Goal: Check status: Check status

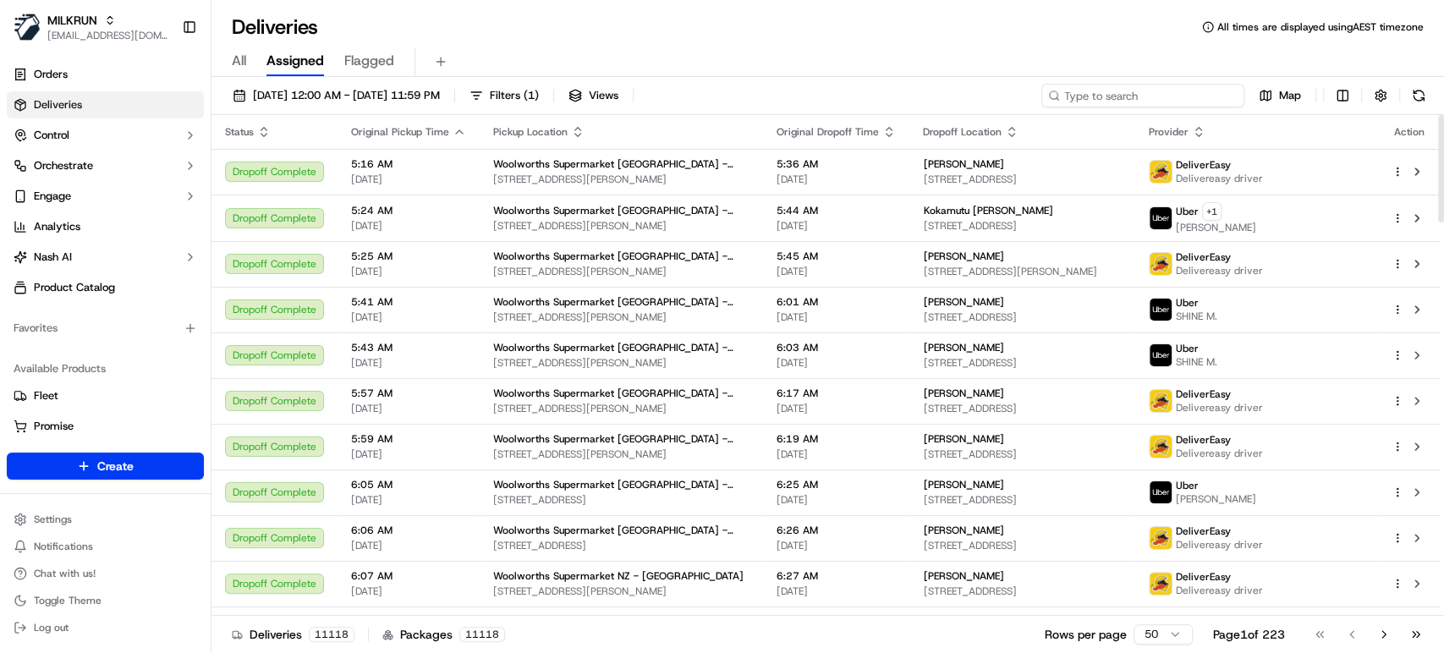
click at [1146, 88] on input at bounding box center [1142, 96] width 203 height 24
paste input "f7d0a6f4-2f39-4c2f-b9f8-f236c984c997"
type input "f7d0a6f4-2f39-4c2f-b9f8-f236c984c997"
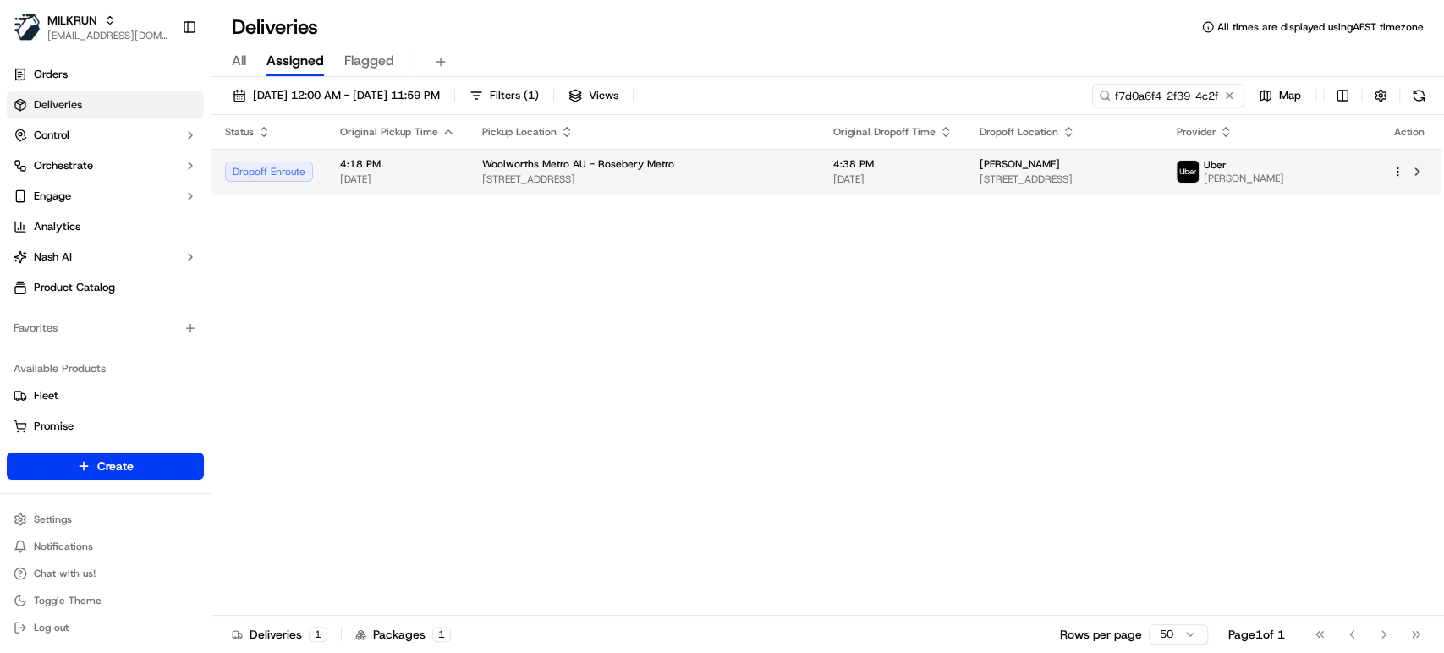
click at [862, 181] on td "4:38 PM [DATE]" at bounding box center [892, 172] width 146 height 46
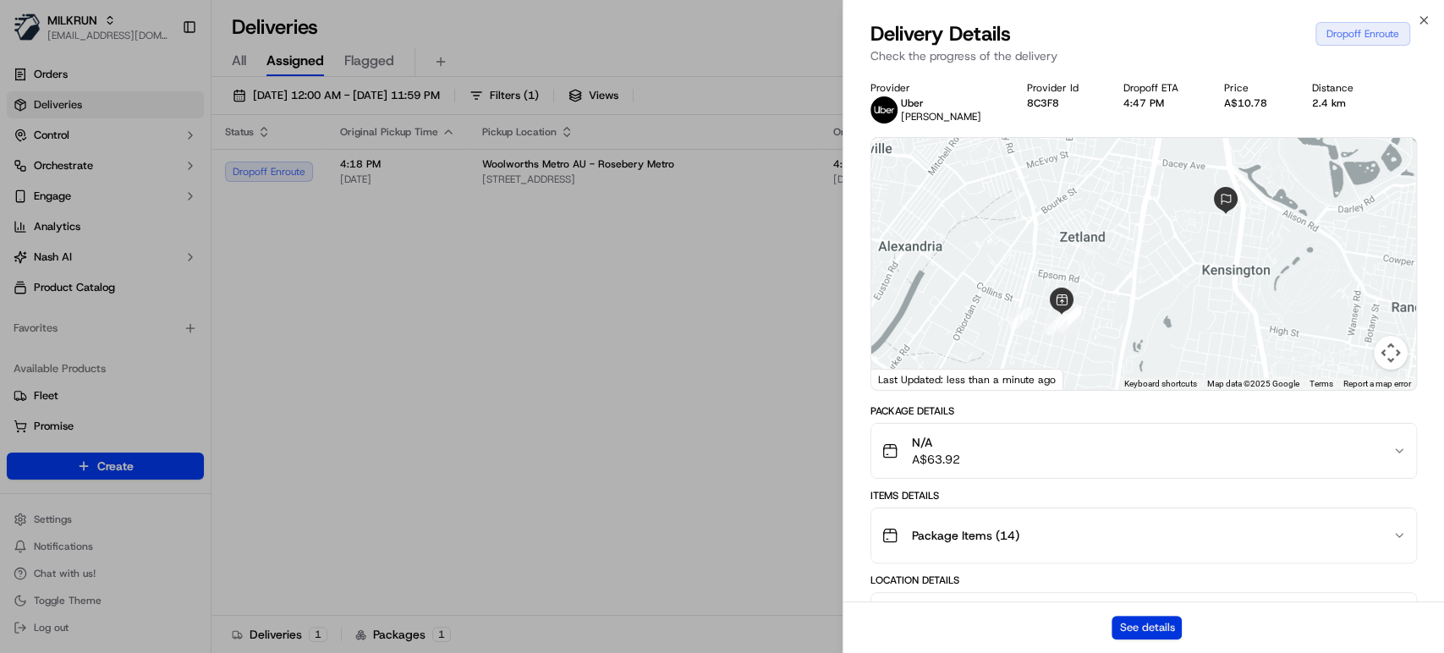
click at [1150, 587] on button "See details" at bounding box center [1146, 628] width 70 height 24
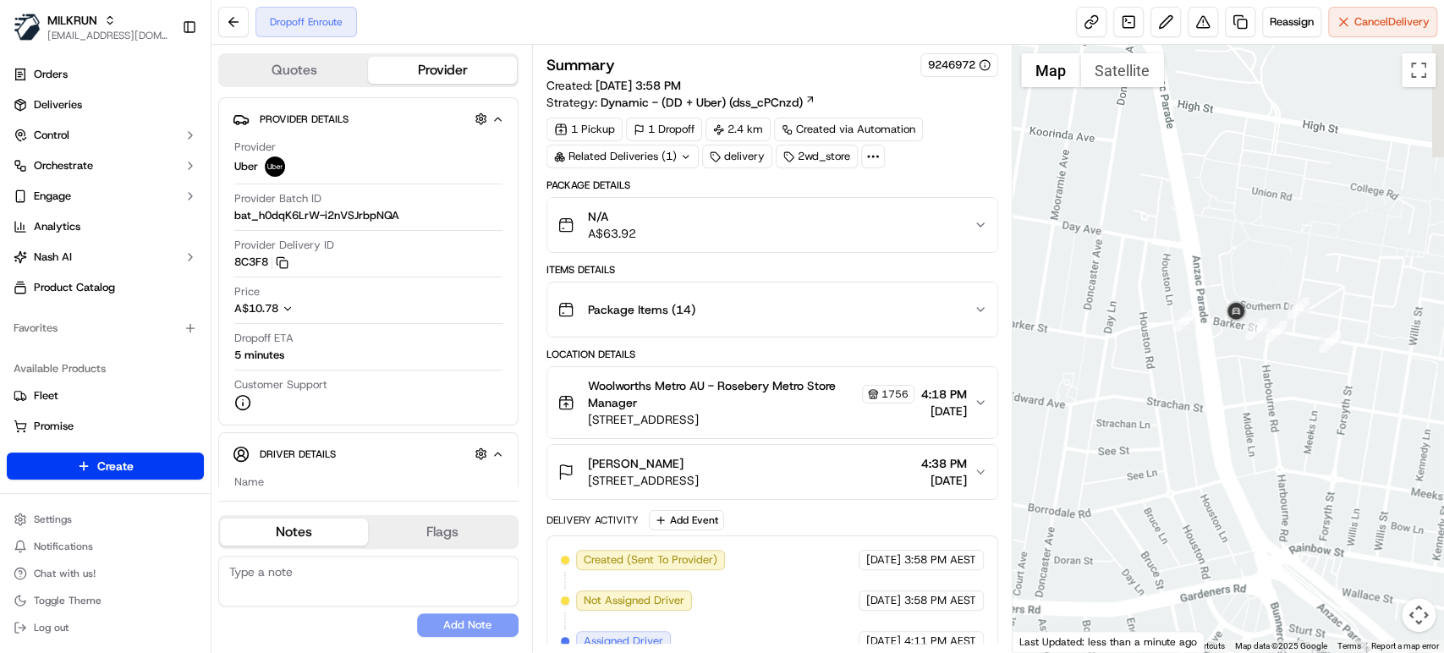
drag, startPoint x: 1191, startPoint y: 288, endPoint x: 1394, endPoint y: 420, distance: 243.2
click at [1394, 420] on div at bounding box center [1227, 348] width 431 height 607
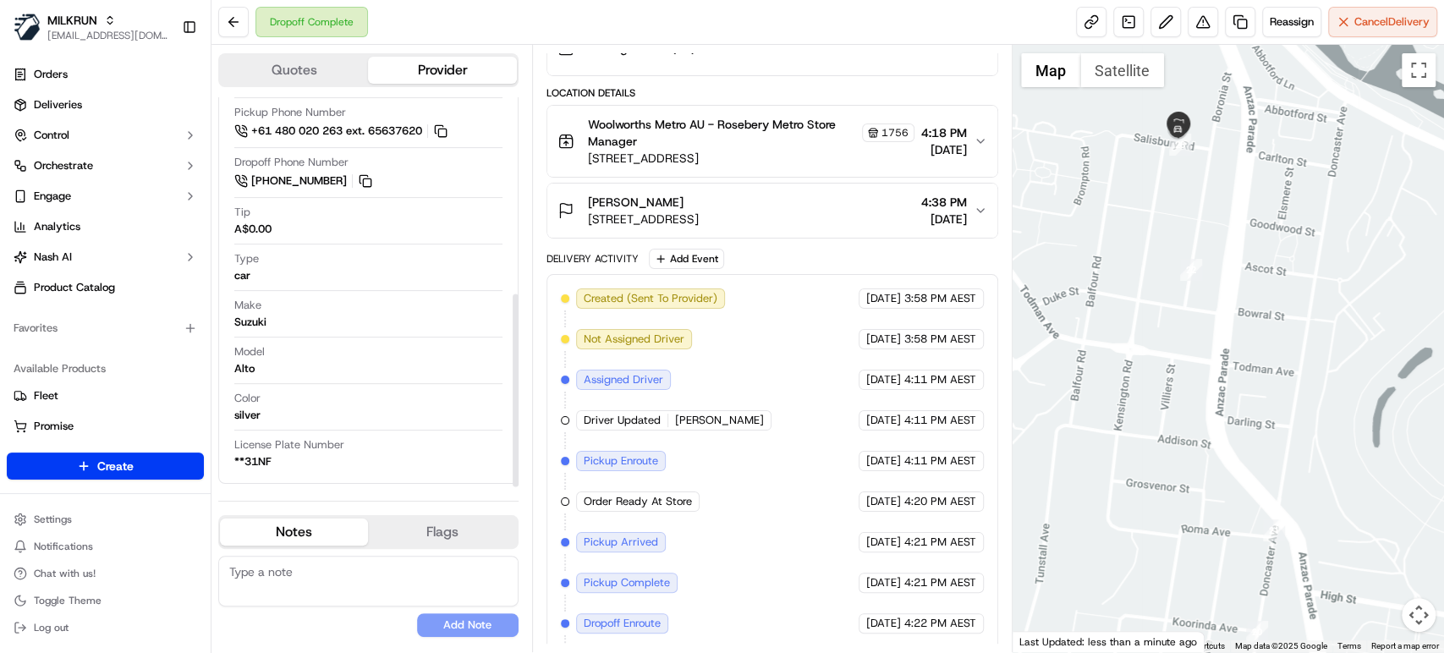
scroll to position [398, 0]
